Goal: Transaction & Acquisition: Purchase product/service

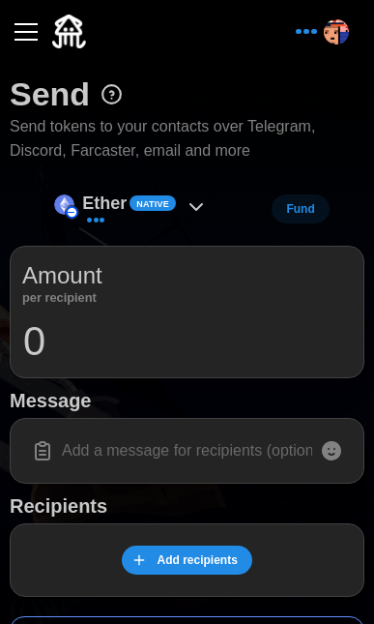
click at [36, 41] on button "button" at bounding box center [26, 31] width 33 height 33
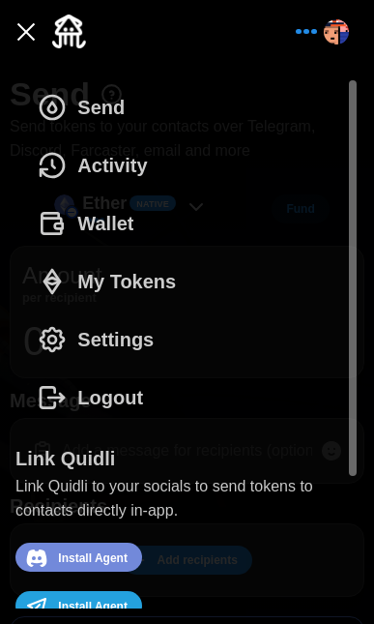
click at [59, 213] on icon "dots" at bounding box center [52, 223] width 31 height 31
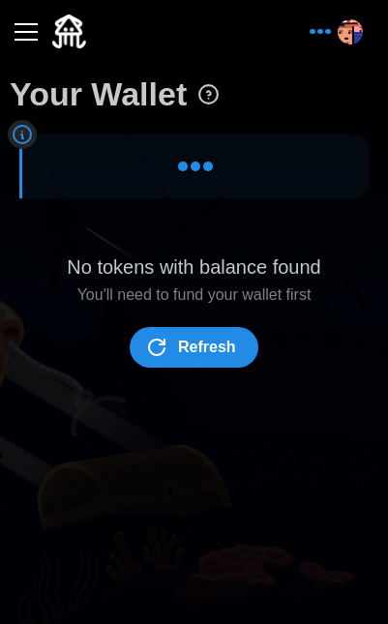
click at [29, 33] on button "button" at bounding box center [26, 31] width 33 height 33
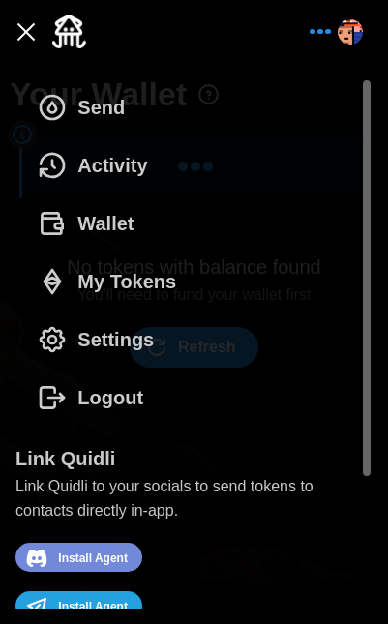
click at [121, 334] on span "Settings" at bounding box center [115, 339] width 76 height 56
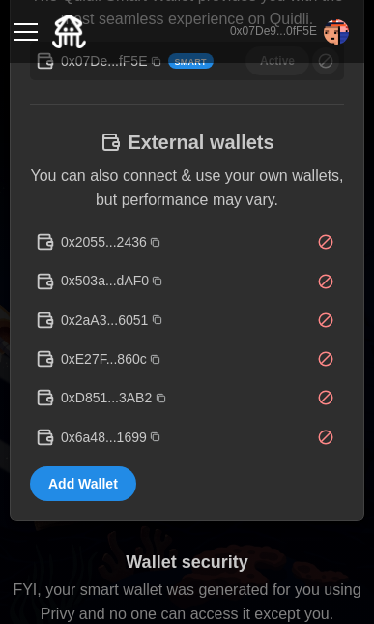
scroll to position [145, 0]
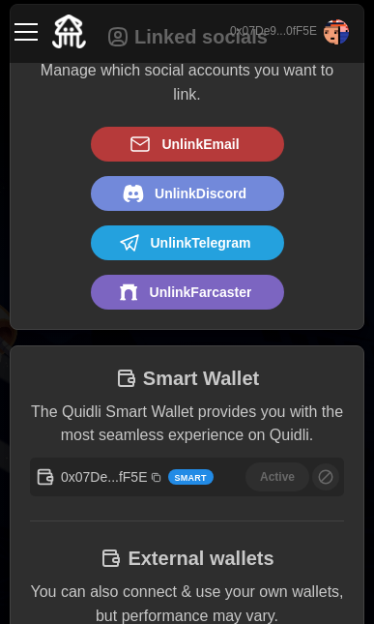
click at [30, 33] on div "button" at bounding box center [26, 32] width 23 height 2
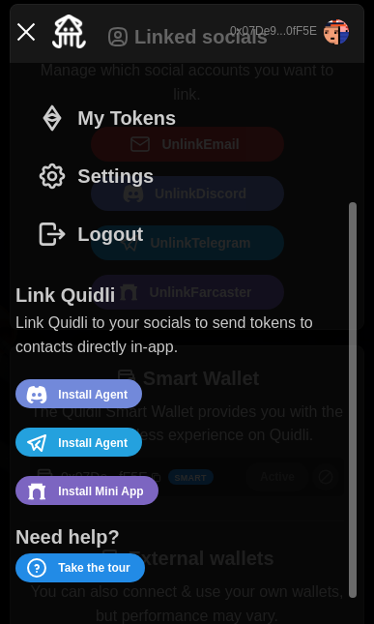
scroll to position [118, 0]
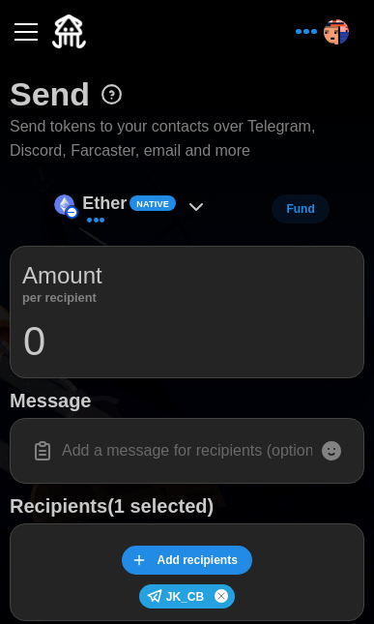
click at [191, 208] on icon at bounding box center [196, 206] width 23 height 23
click at [233, 441] on input at bounding box center [187, 450] width 330 height 41
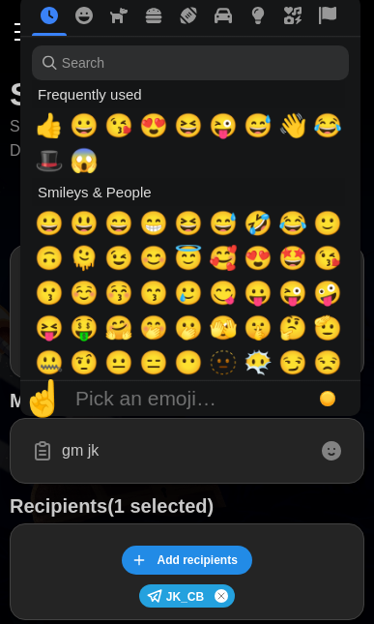
click at [339, 456] on icon at bounding box center [331, 450] width 23 height 23
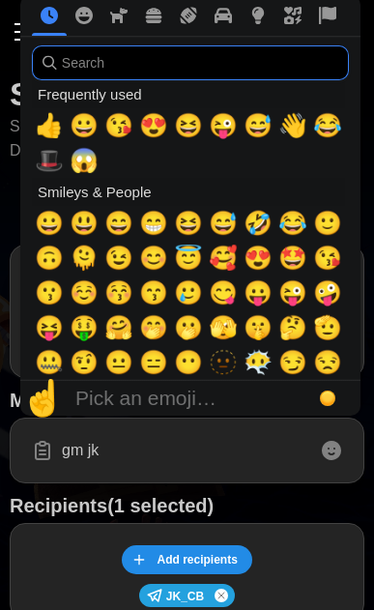
click at [181, 68] on input "search" at bounding box center [190, 62] width 317 height 35
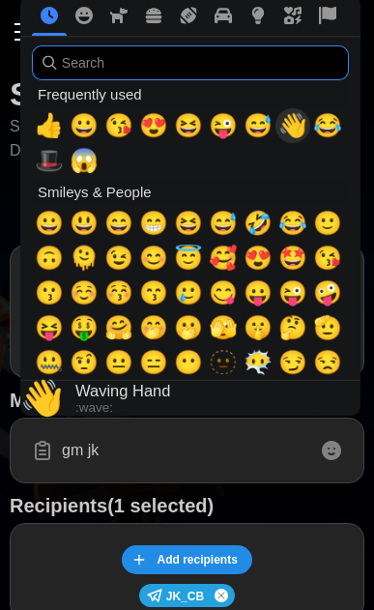
click at [291, 133] on span "👋" at bounding box center [293, 125] width 29 height 27
type input "gm jk 👋"
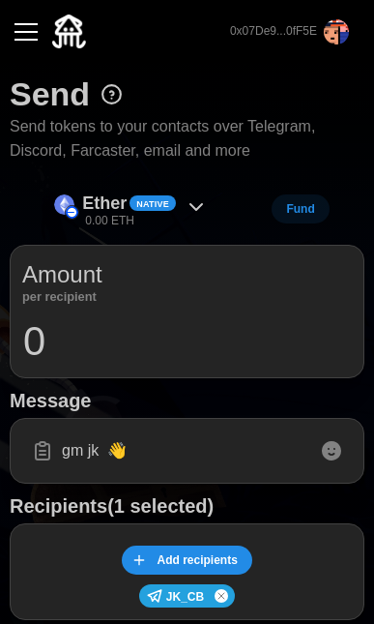
drag, startPoint x: 256, startPoint y: 455, endPoint x: 227, endPoint y: 440, distance: 32.4
click at [256, 454] on input "gm jk 👋" at bounding box center [187, 450] width 330 height 41
click at [199, 197] on icon at bounding box center [196, 206] width 23 height 23
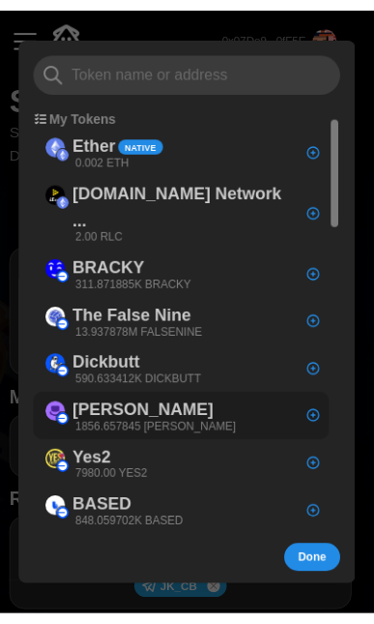
scroll to position [17, 0]
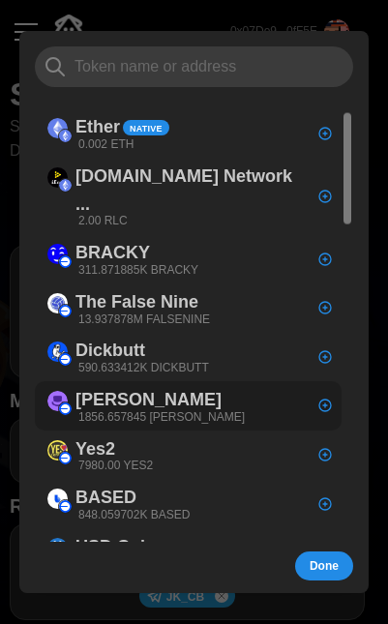
click at [125, 386] on p "Degen" at bounding box center [148, 400] width 146 height 28
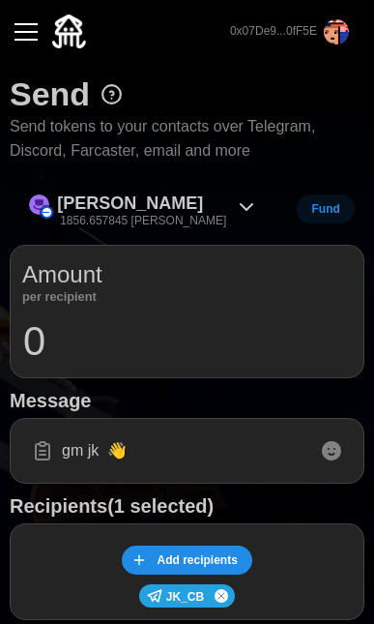
click at [198, 330] on input "0" at bounding box center [187, 341] width 330 height 48
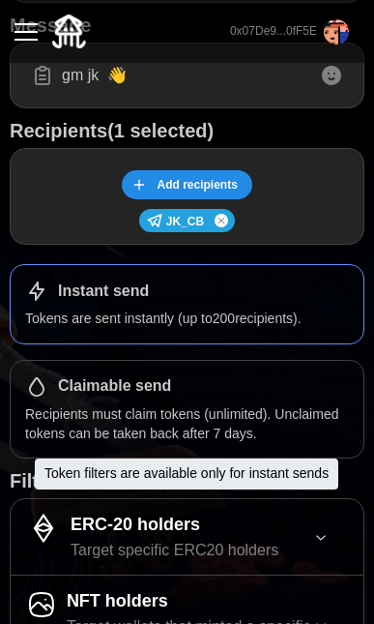
scroll to position [488, 0]
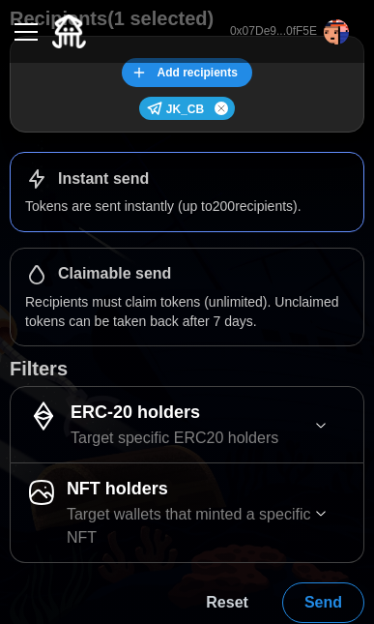
type input "100"
click at [333, 596] on span "Send" at bounding box center [324, 602] width 38 height 39
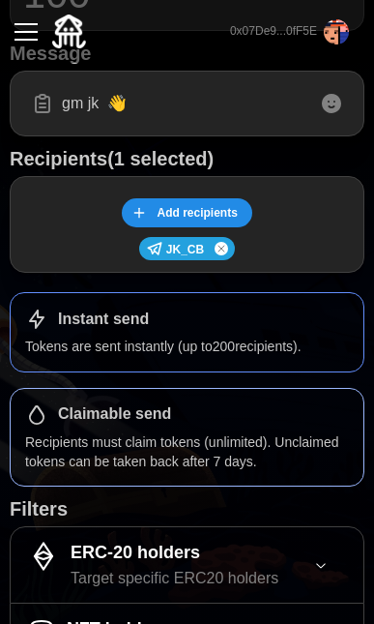
scroll to position [0, 0]
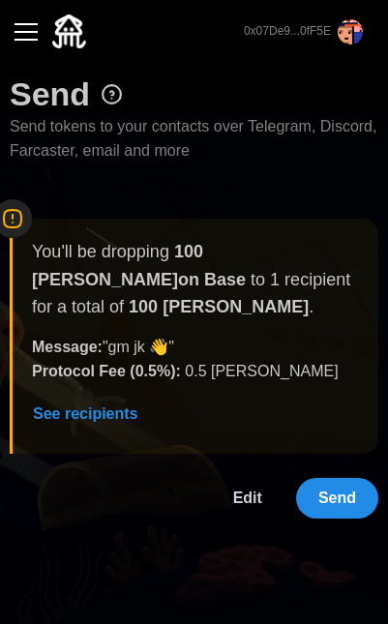
click at [236, 479] on span "Edit" at bounding box center [247, 498] width 29 height 39
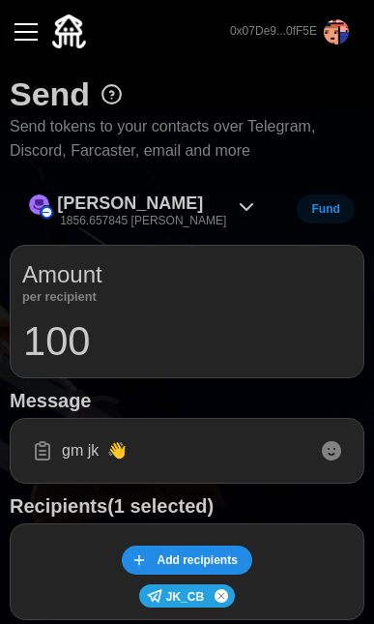
scroll to position [173, 0]
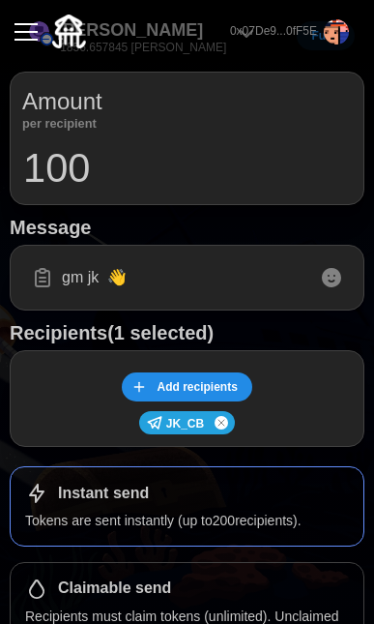
click at [198, 379] on span "Add recipients" at bounding box center [197, 386] width 80 height 27
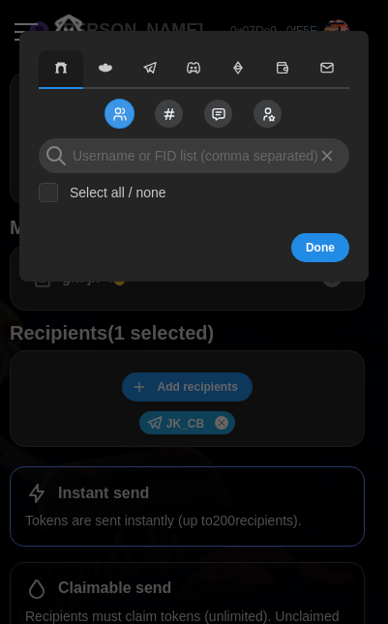
click at [110, 70] on icon "button" at bounding box center [106, 68] width 14 height 9
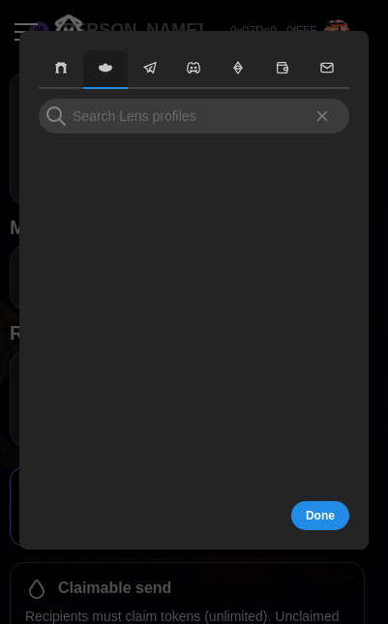
click at [152, 74] on icon "button" at bounding box center [149, 67] width 15 height 15
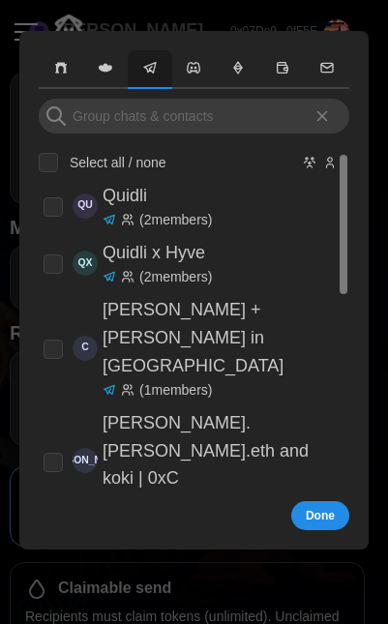
click at [199, 79] on button "button" at bounding box center [194, 69] width 44 height 39
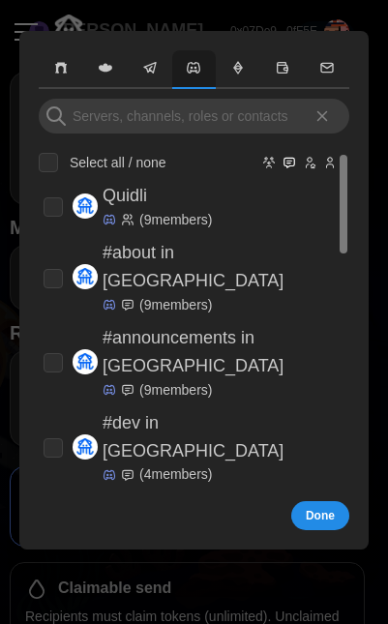
click at [245, 72] on icon "button" at bounding box center [237, 67] width 15 height 15
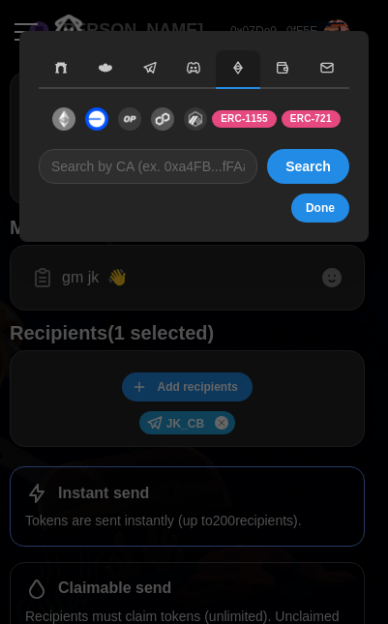
click at [277, 58] on button "button" at bounding box center [282, 69] width 44 height 39
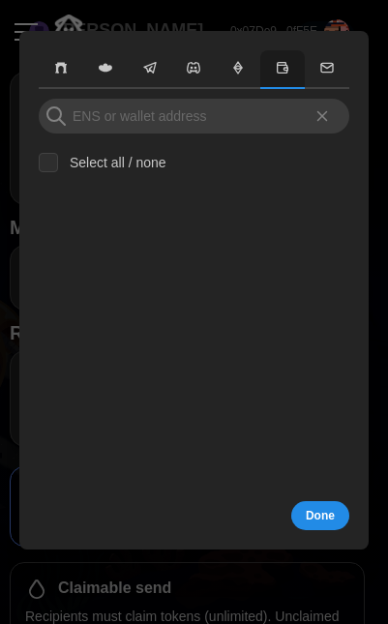
click at [311, 505] on span "Done" at bounding box center [320, 515] width 29 height 27
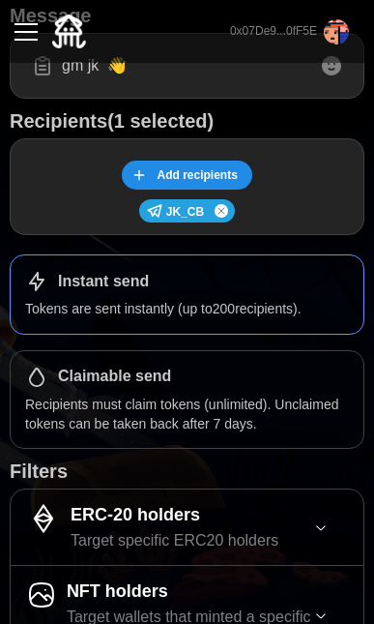
scroll to position [488, 0]
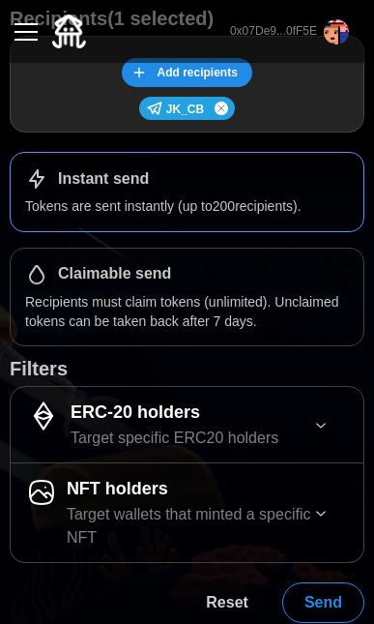
click at [317, 593] on span "Send" at bounding box center [324, 602] width 38 height 39
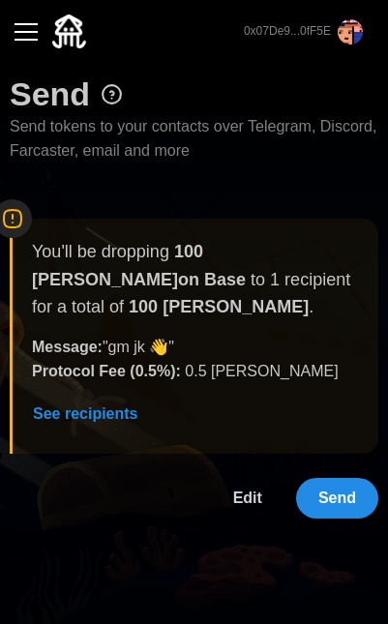
click at [350, 479] on span "Send" at bounding box center [337, 498] width 38 height 39
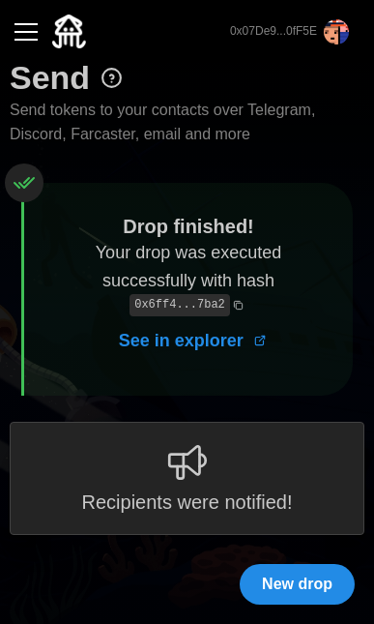
scroll to position [13, 0]
